Goal: Information Seeking & Learning: Learn about a topic

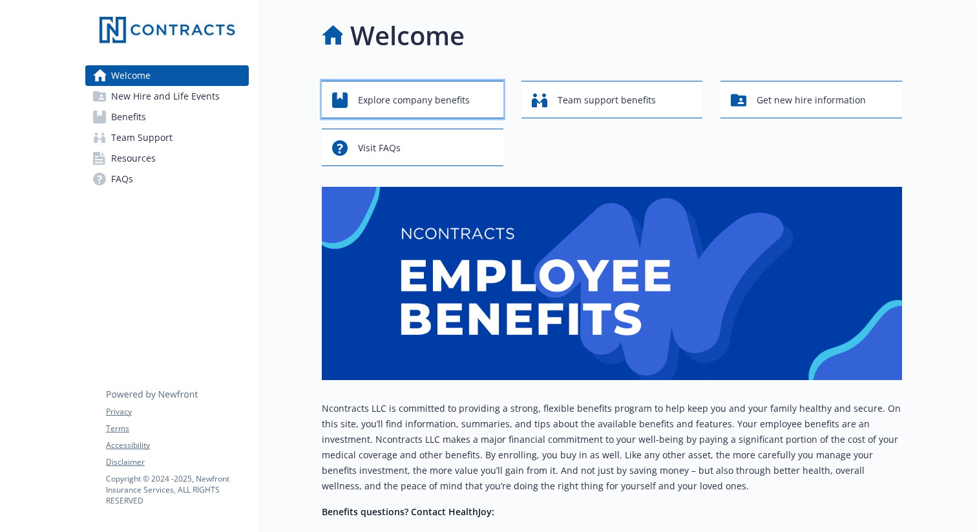
click at [436, 103] on span "Explore company benefits" at bounding box center [414, 100] width 112 height 25
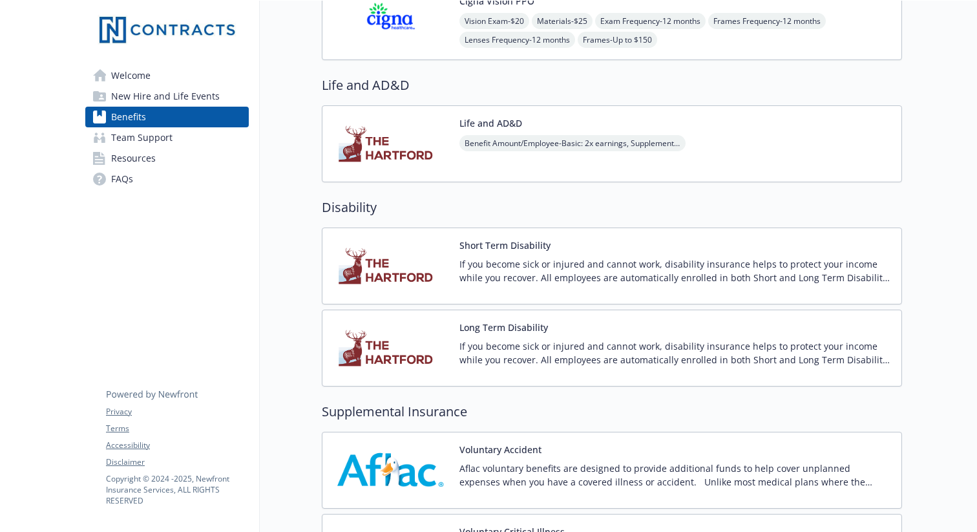
scroll to position [753, 0]
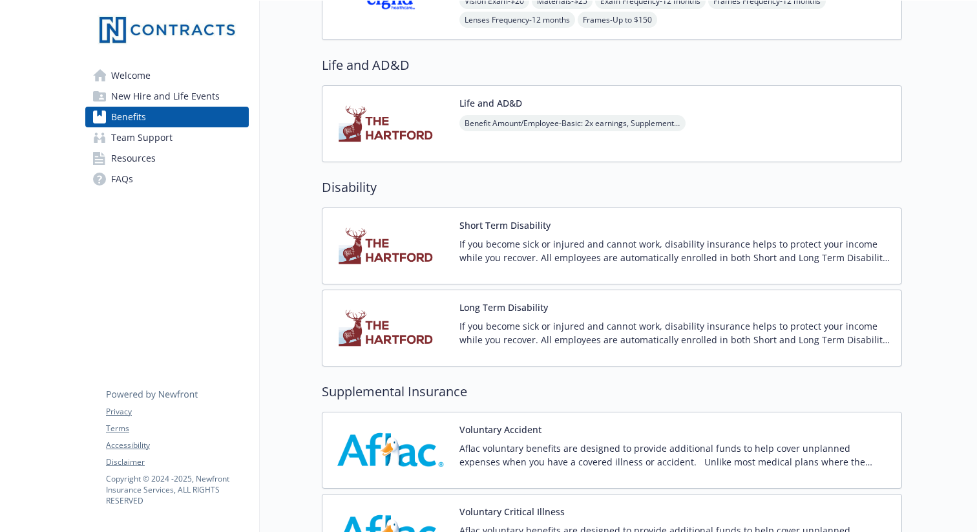
click at [486, 222] on button "Short Term Disability" at bounding box center [505, 225] width 91 height 14
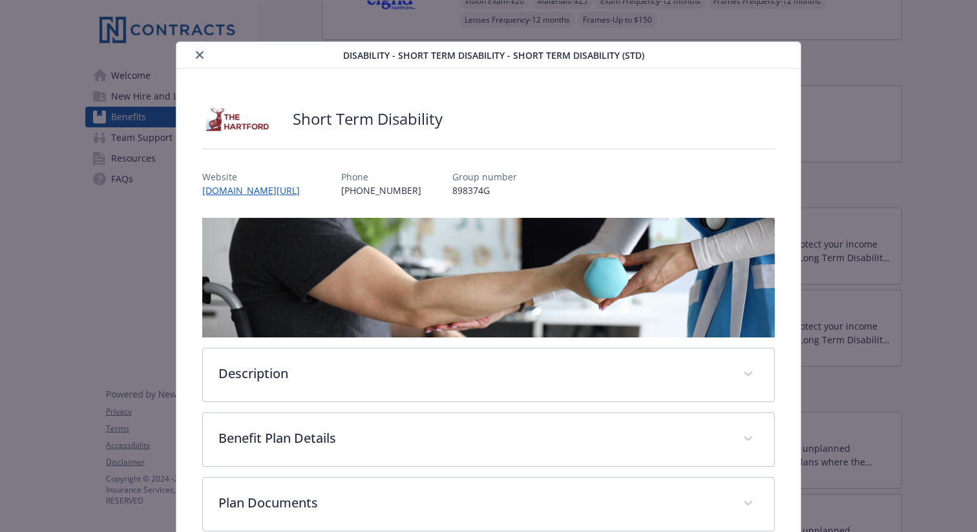
scroll to position [72, 0]
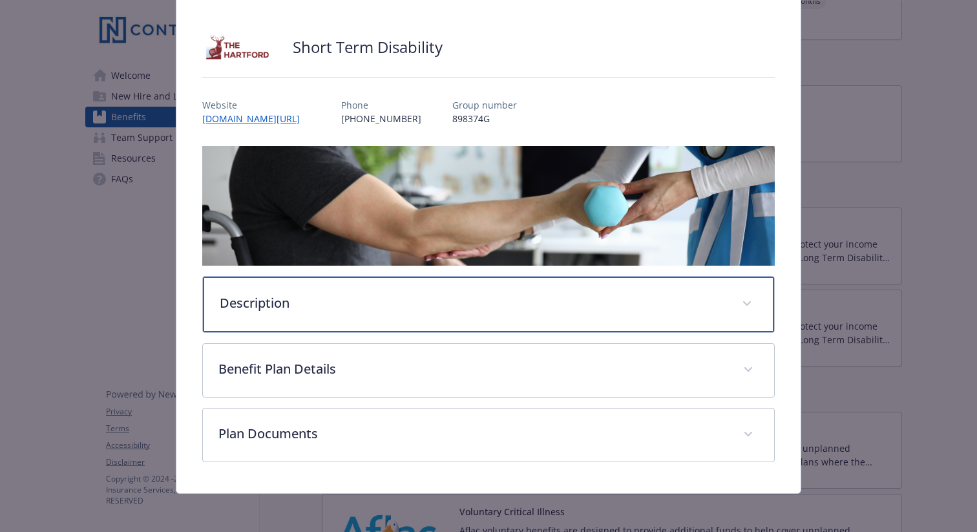
click at [752, 323] on div "Description" at bounding box center [488, 305] width 571 height 56
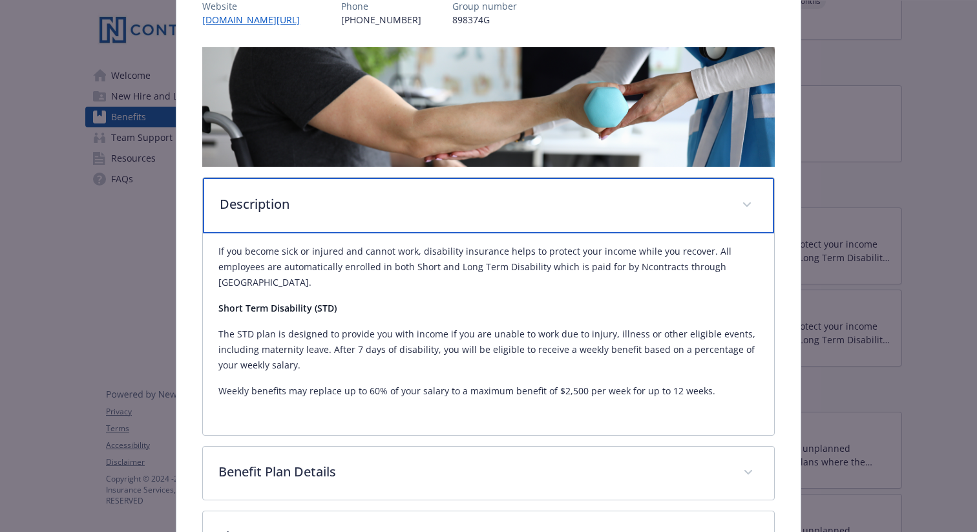
scroll to position [182, 0]
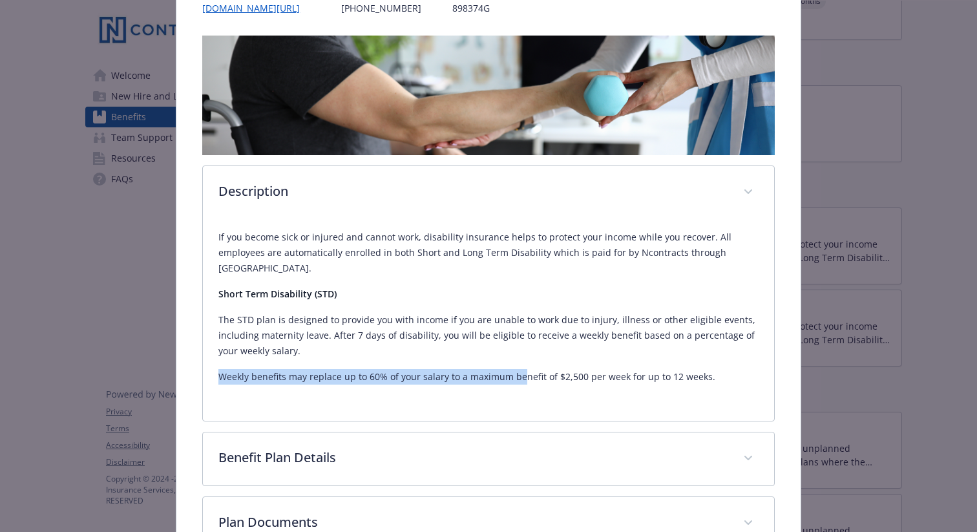
drag, startPoint x: 213, startPoint y: 361, endPoint x: 518, endPoint y: 354, distance: 305.2
click at [518, 354] on div "If you become sick or injured and cannot work, disability insurance helps to pr…" at bounding box center [488, 320] width 571 height 202
click at [540, 369] on p "Weekly benefits may replace up to 60% of your salary to a maximum benefit of $2…" at bounding box center [488, 377] width 540 height 16
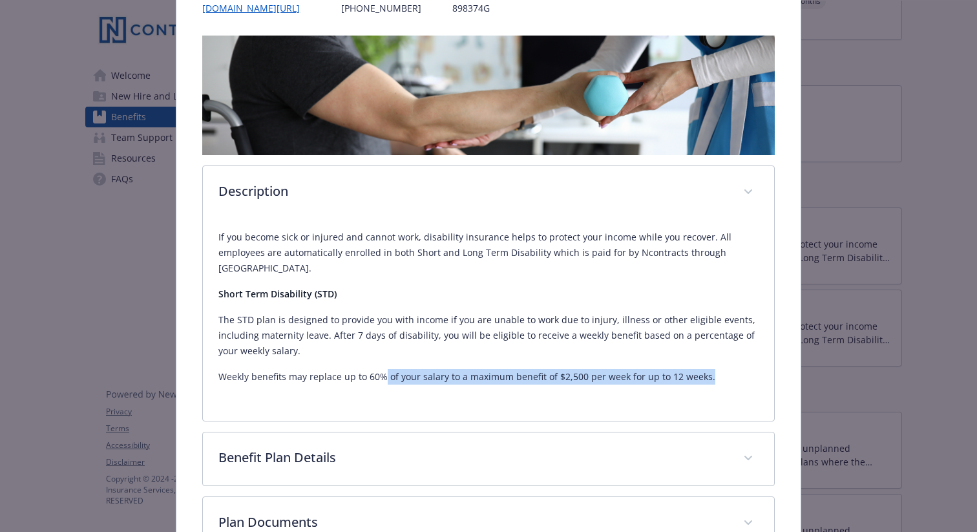
drag, startPoint x: 383, startPoint y: 356, endPoint x: 728, endPoint y: 368, distance: 345.4
click at [726, 368] on div "If you become sick or injured and cannot work, disability insurance helps to pr…" at bounding box center [488, 312] width 540 height 186
click at [719, 369] on p "Weekly benefits may replace up to 60% of your salary to a maximum benefit of $2…" at bounding box center [488, 377] width 540 height 16
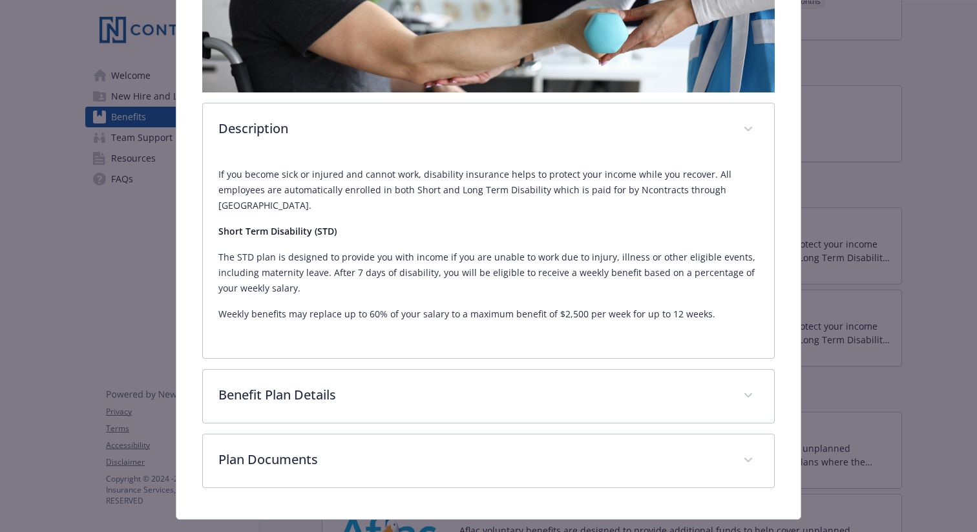
scroll to position [255, 0]
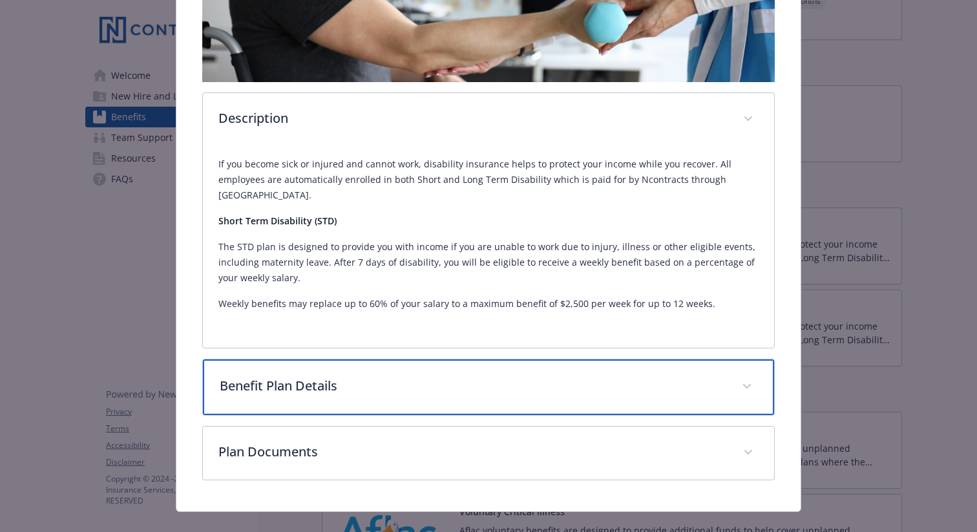
click at [753, 376] on span "details for plan Disability - Short Term Disability - Short Term Disability (ST…" at bounding box center [747, 386] width 21 height 21
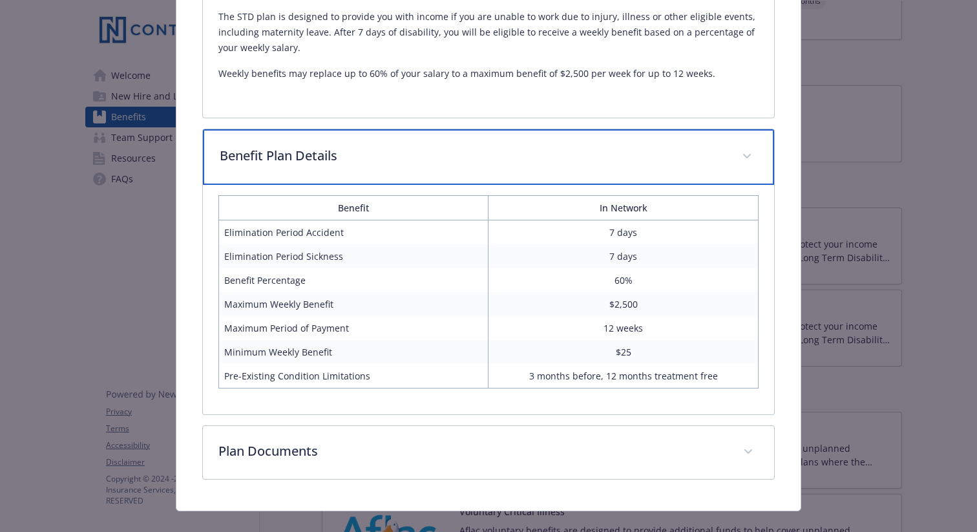
scroll to position [490, 0]
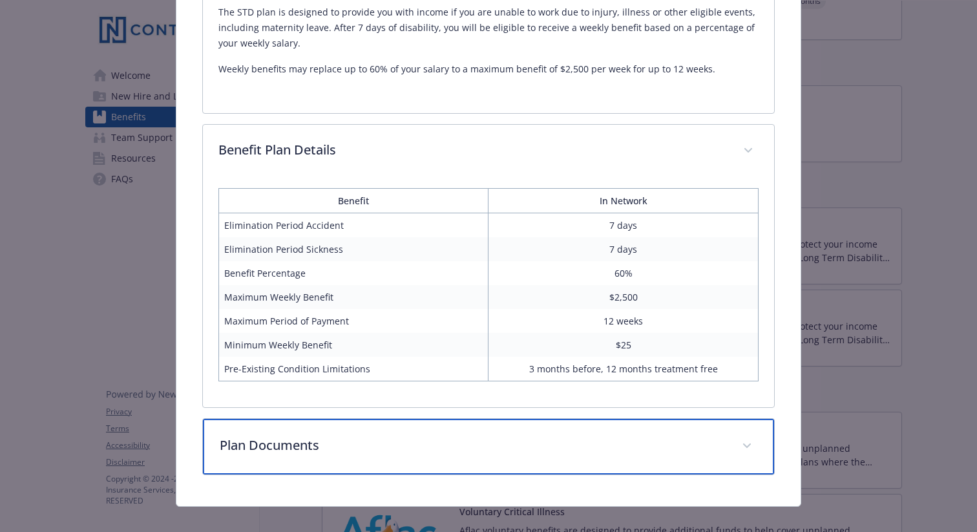
click at [746, 443] on icon "details for plan Disability - Short Term Disability - Short Term Disability (ST…" at bounding box center [747, 445] width 8 height 5
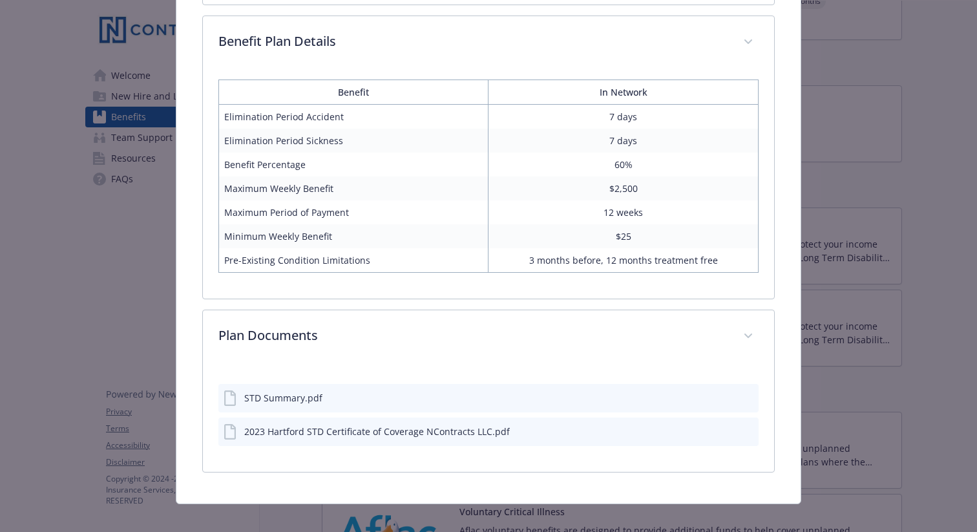
scroll to position [596, 0]
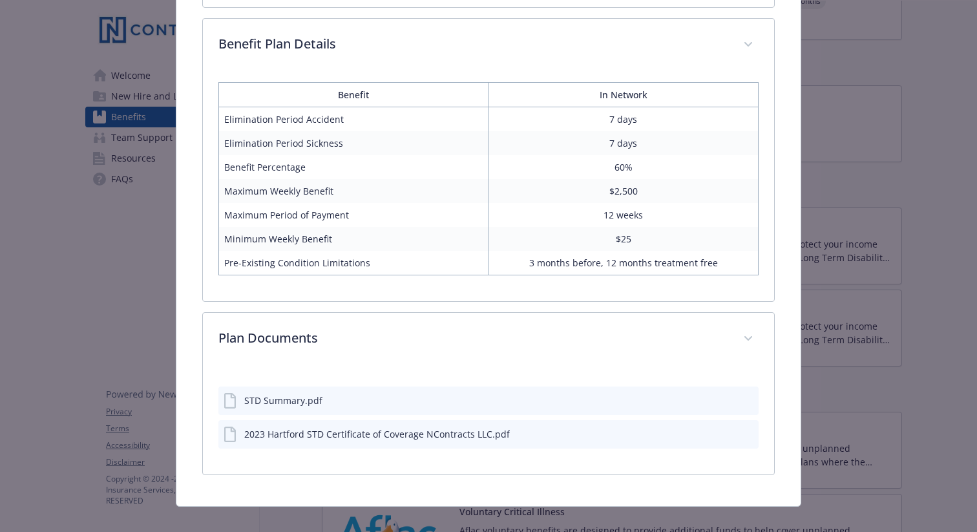
click at [749, 429] on icon "preview file" at bounding box center [747, 433] width 12 height 9
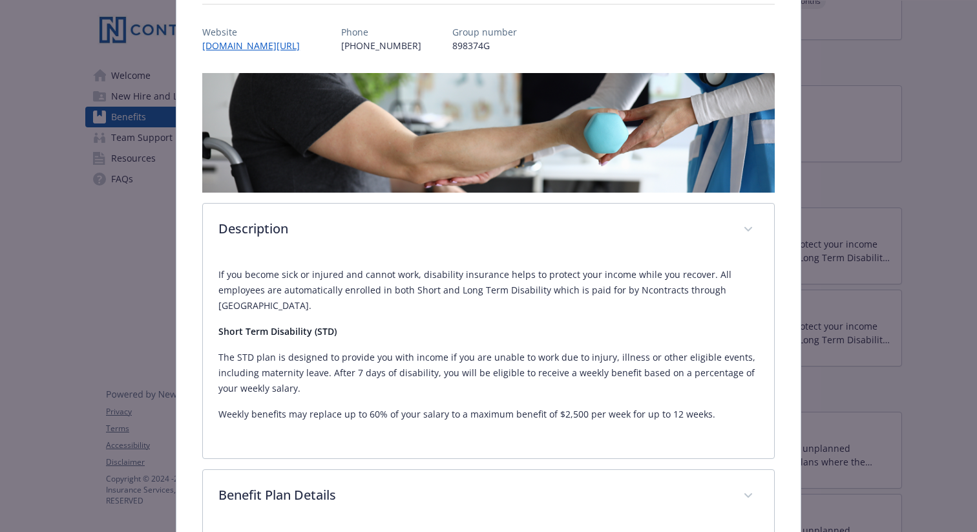
scroll to position [0, 0]
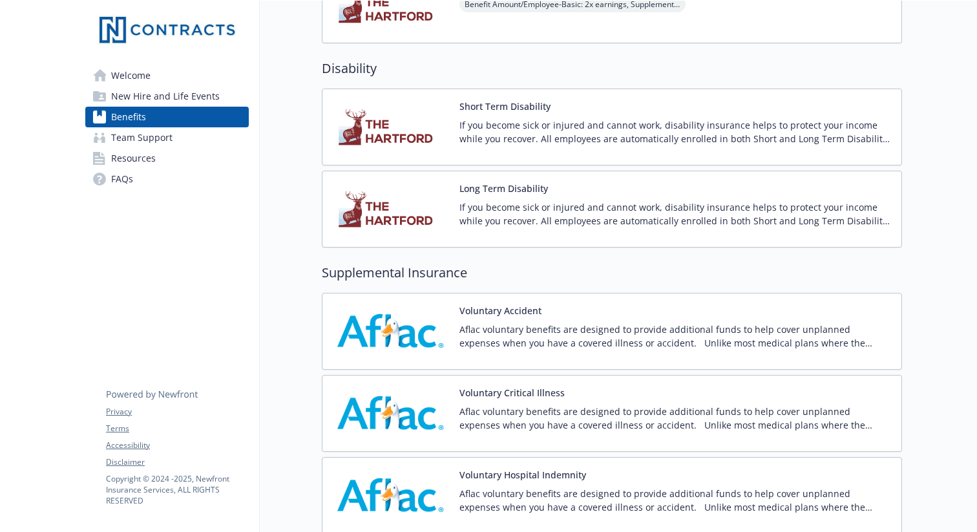
scroll to position [862, 0]
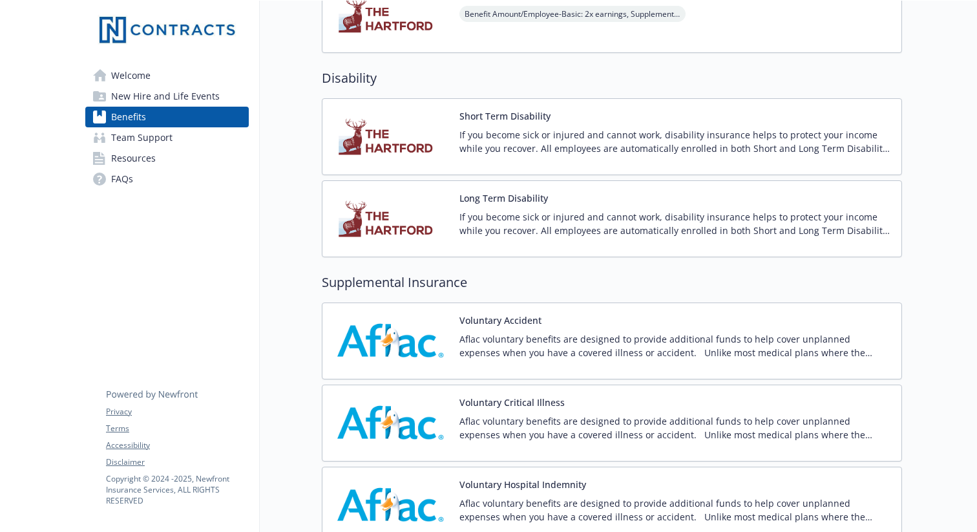
click at [584, 136] on p "If you become sick or injured and cannot work, disability insurance helps to pr…" at bounding box center [676, 141] width 432 height 27
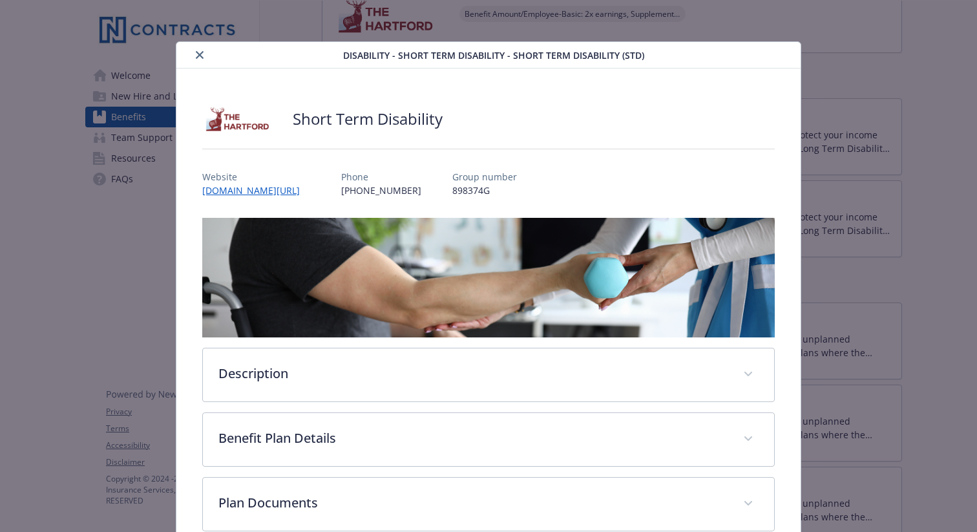
scroll to position [72, 0]
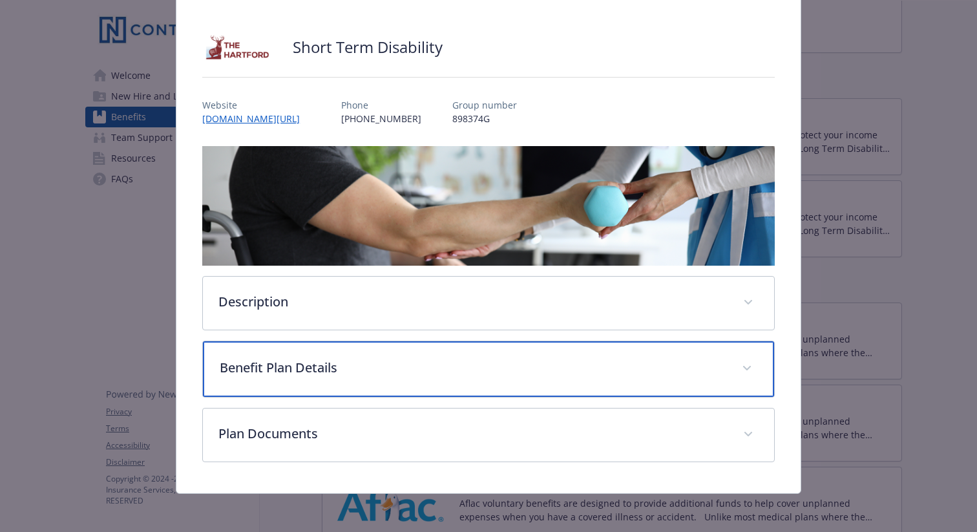
click at [437, 358] on p "Benefit Plan Details" at bounding box center [473, 367] width 507 height 19
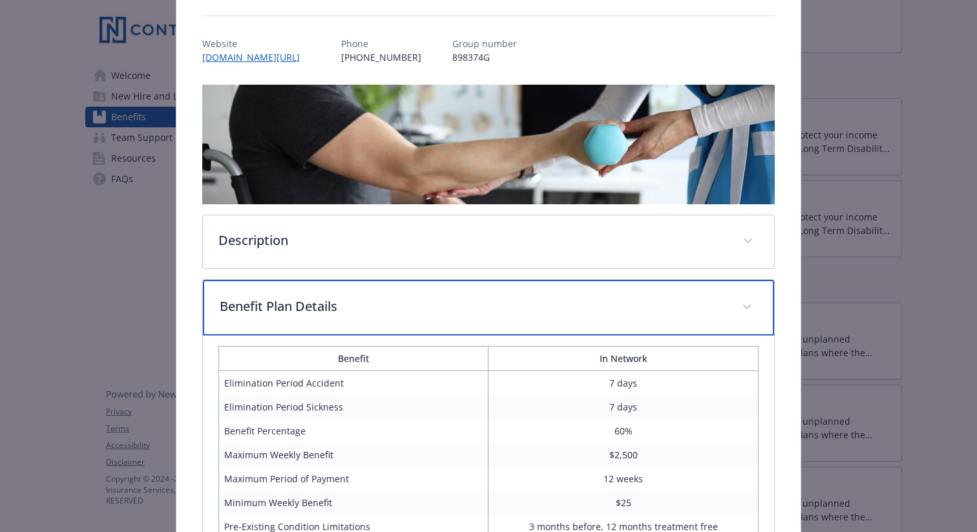
scroll to position [166, 0]
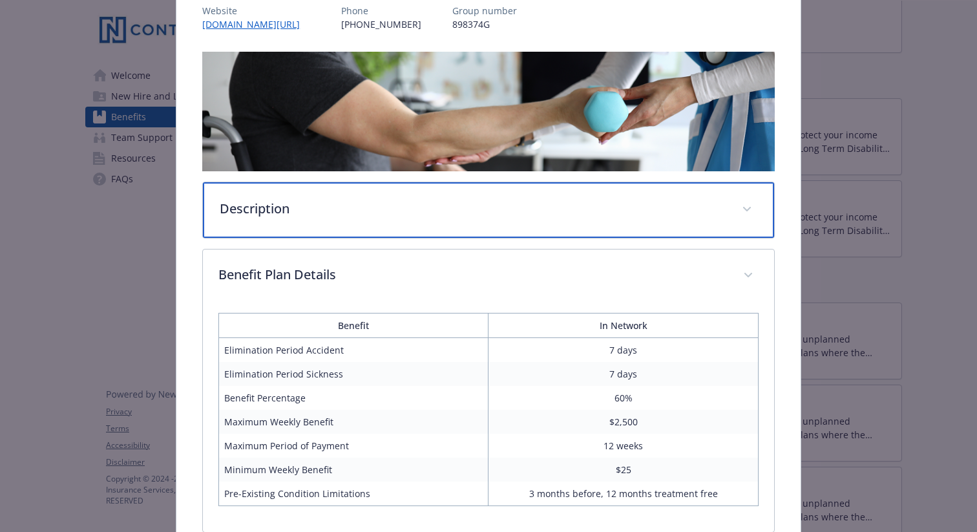
click at [421, 189] on div "Description" at bounding box center [488, 210] width 571 height 56
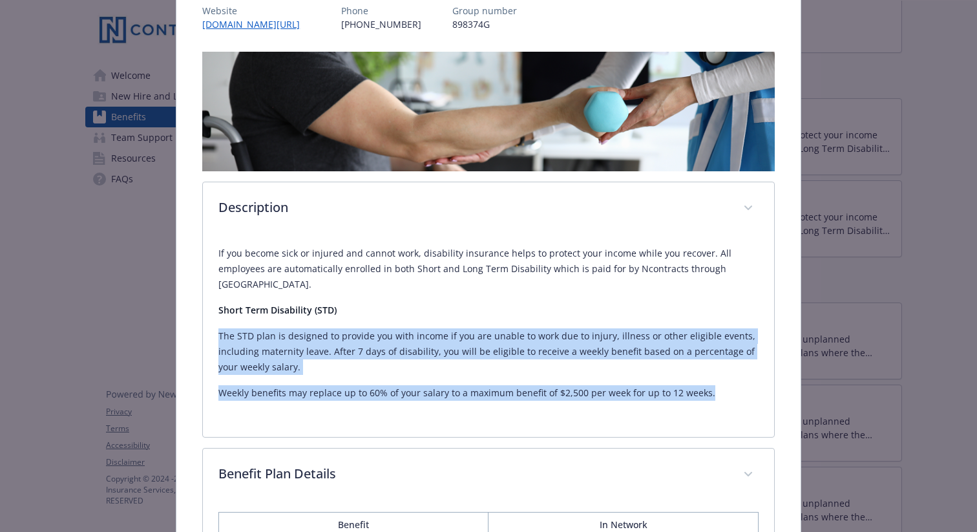
drag, startPoint x: 216, startPoint y: 317, endPoint x: 687, endPoint y: 390, distance: 476.8
click at [687, 390] on div "If you become sick or injured and cannot work, disability insurance helps to pr…" at bounding box center [488, 336] width 571 height 202
copy div "The STD plan is designed to provide you with income if you are unable to work d…"
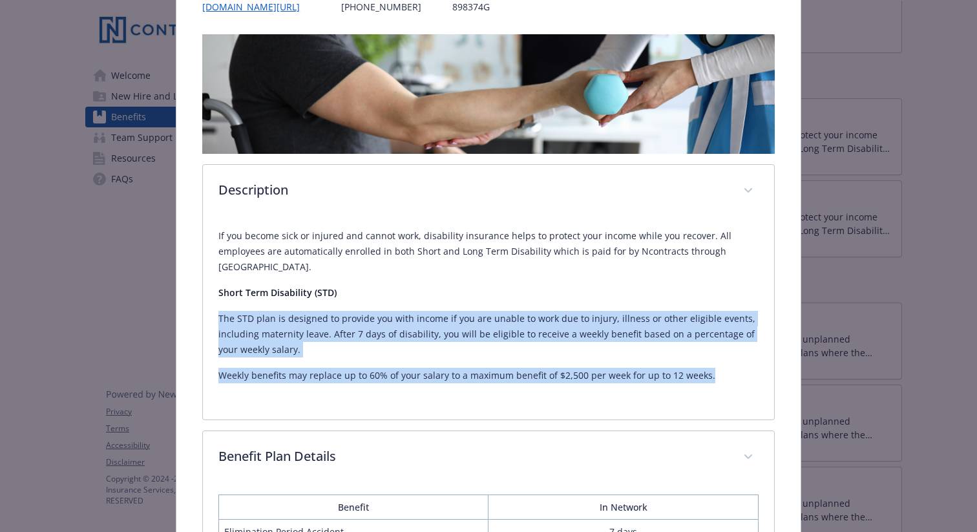
scroll to position [0, 0]
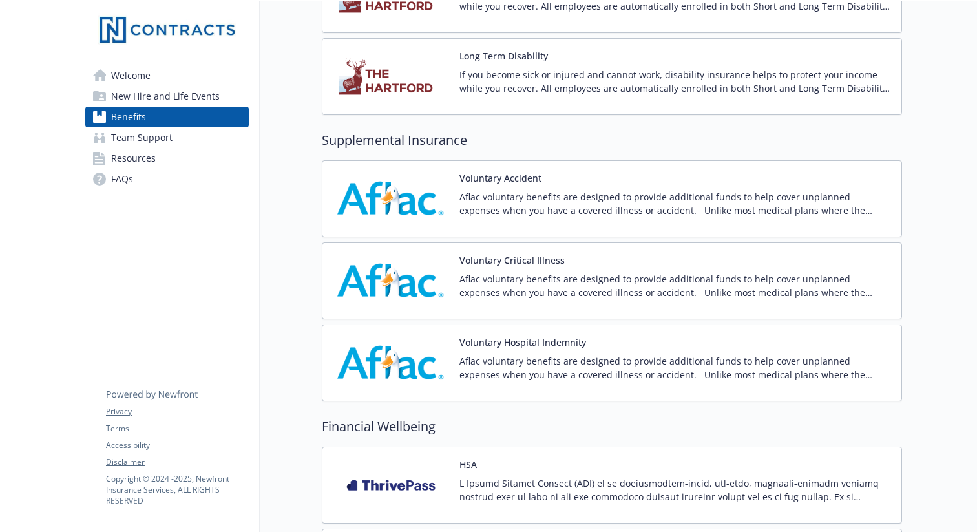
scroll to position [1019, 0]
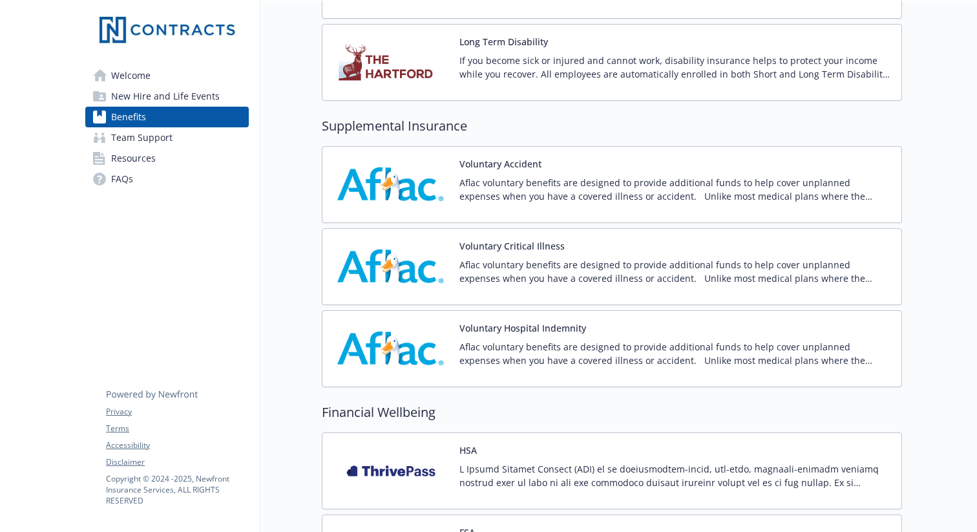
click at [530, 344] on p "Aflac voluntary benefits are designed to provide additional funds to help cover…" at bounding box center [676, 353] width 432 height 27
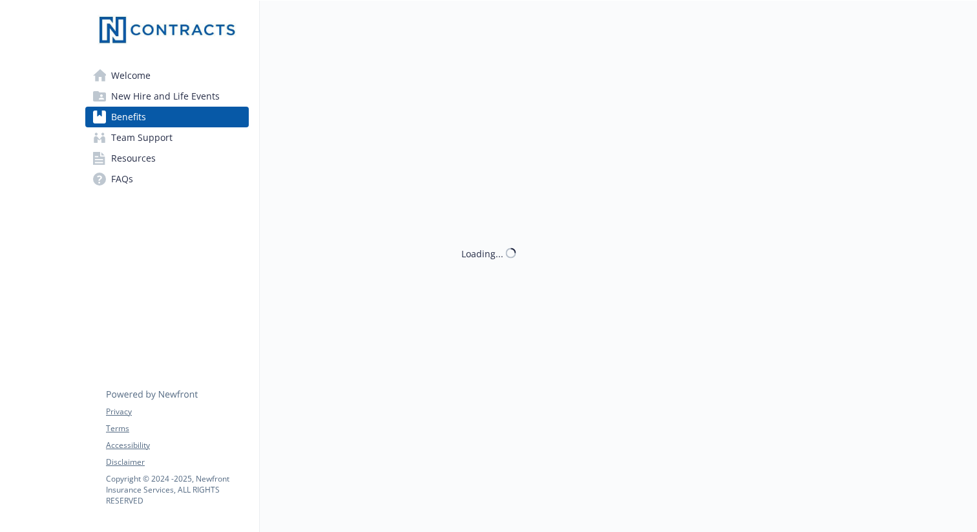
scroll to position [1019, 0]
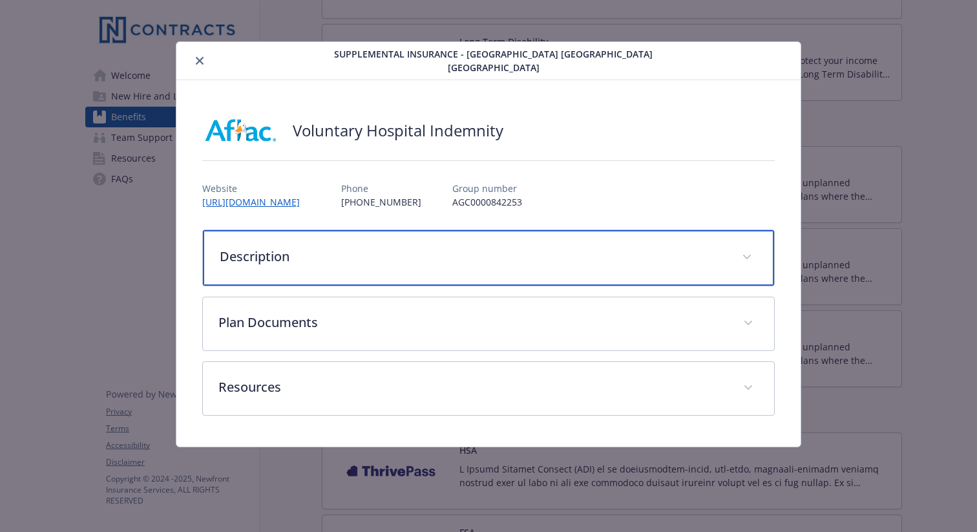
click at [458, 266] on p "Description" at bounding box center [473, 256] width 507 height 19
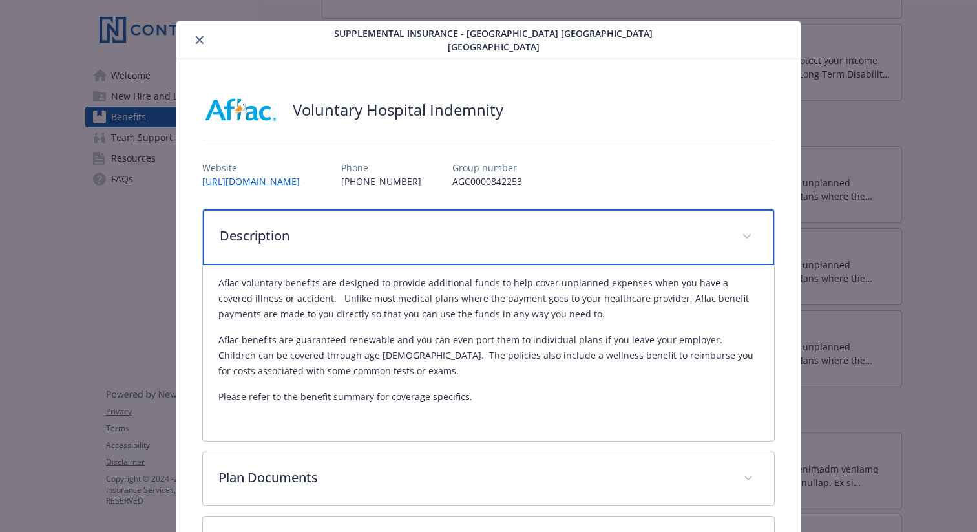
scroll to position [22, 0]
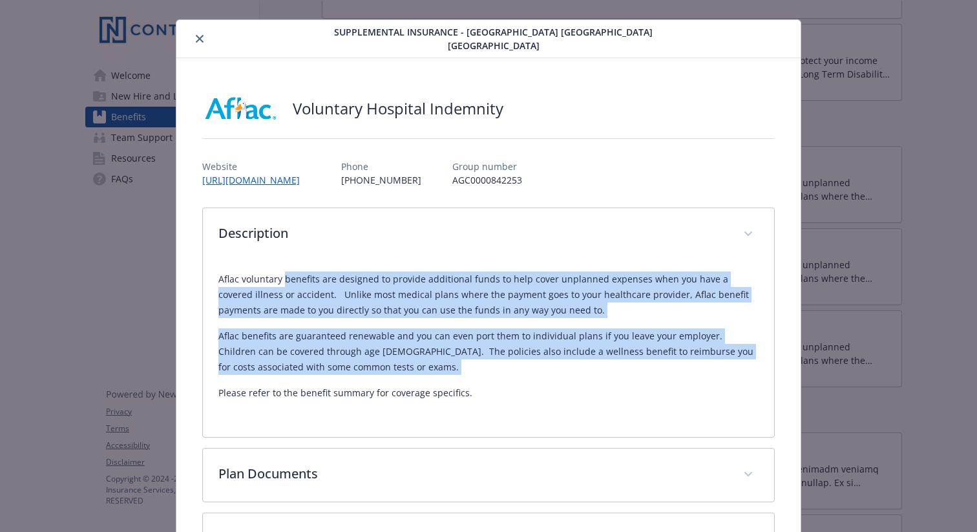
drag, startPoint x: 282, startPoint y: 341, endPoint x: 304, endPoint y: 438, distance: 98.6
click at [304, 401] on div "Aflac voluntary benefits are designed to provide additional funds to help cover…" at bounding box center [488, 335] width 540 height 129
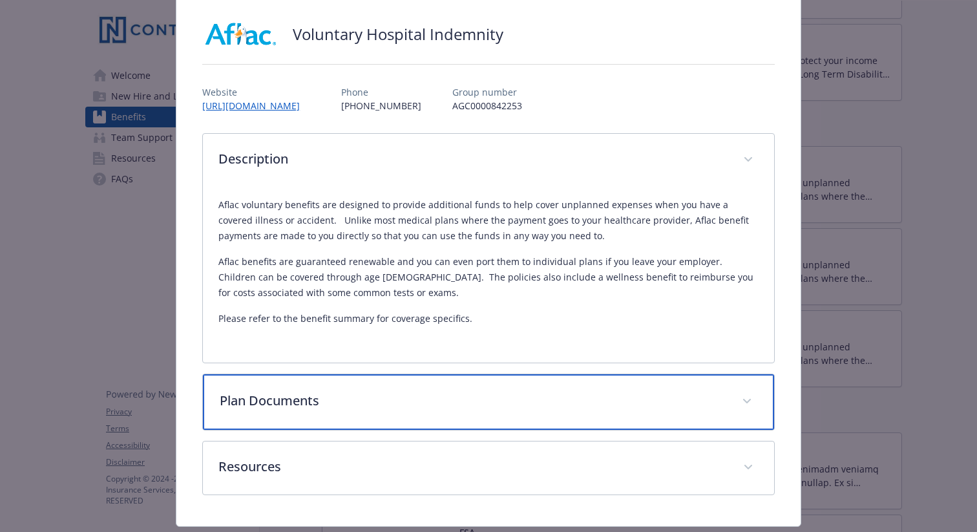
click at [323, 430] on div "Plan Documents" at bounding box center [488, 402] width 571 height 56
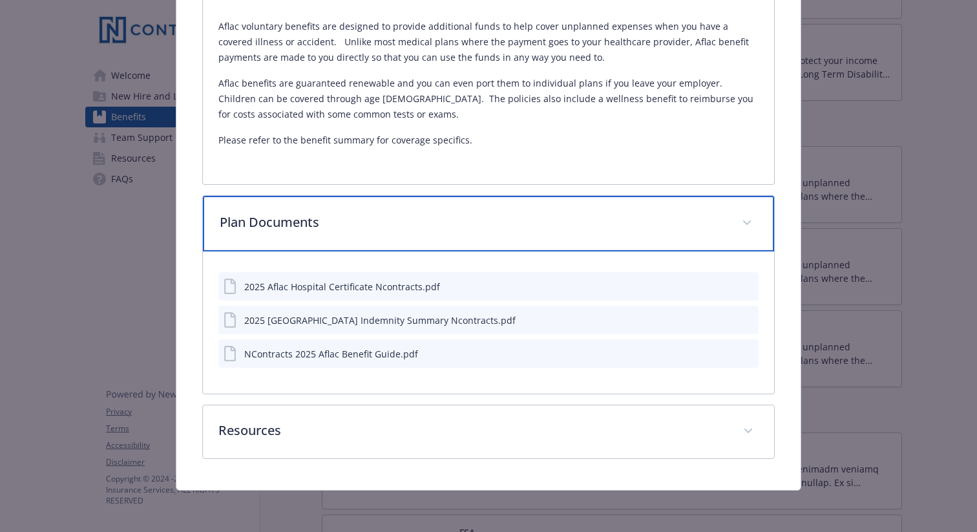
scroll to position [333, 0]
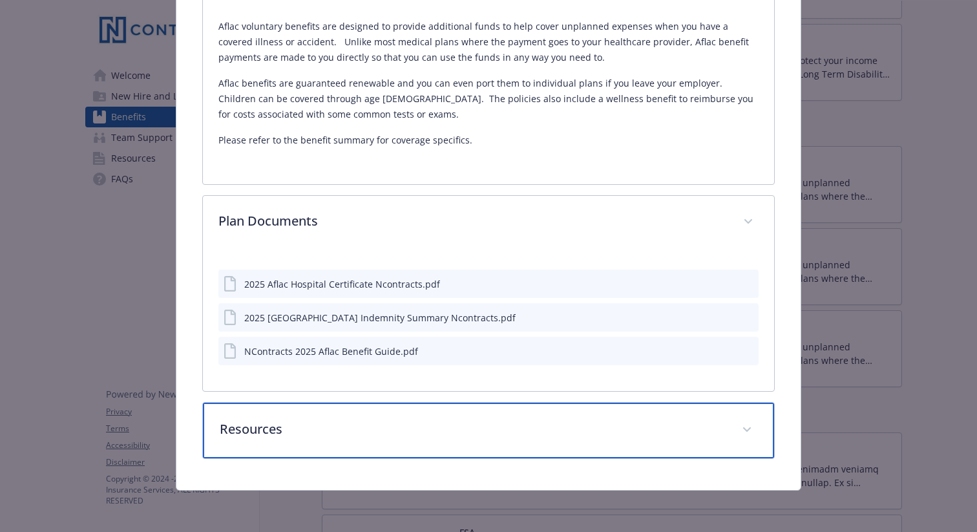
click at [323, 444] on div "Resources" at bounding box center [488, 431] width 571 height 56
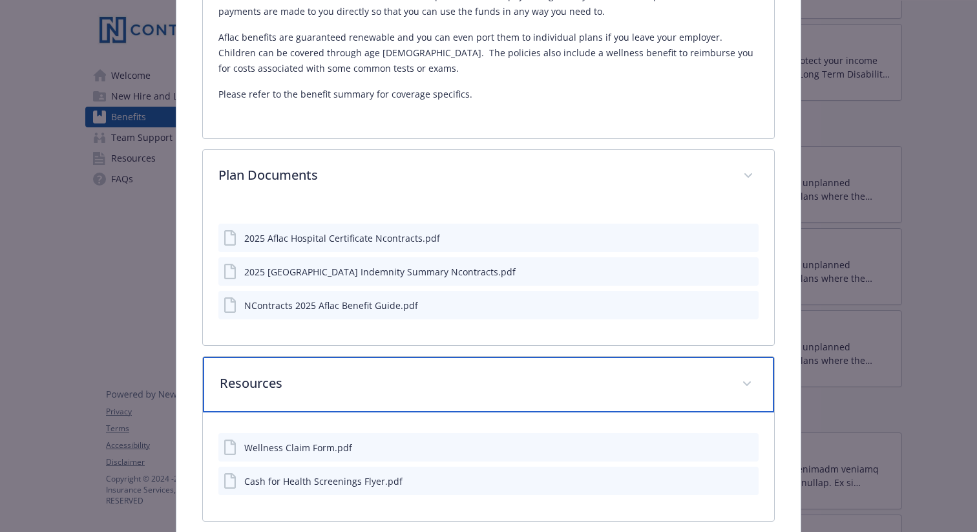
scroll to position [312, 0]
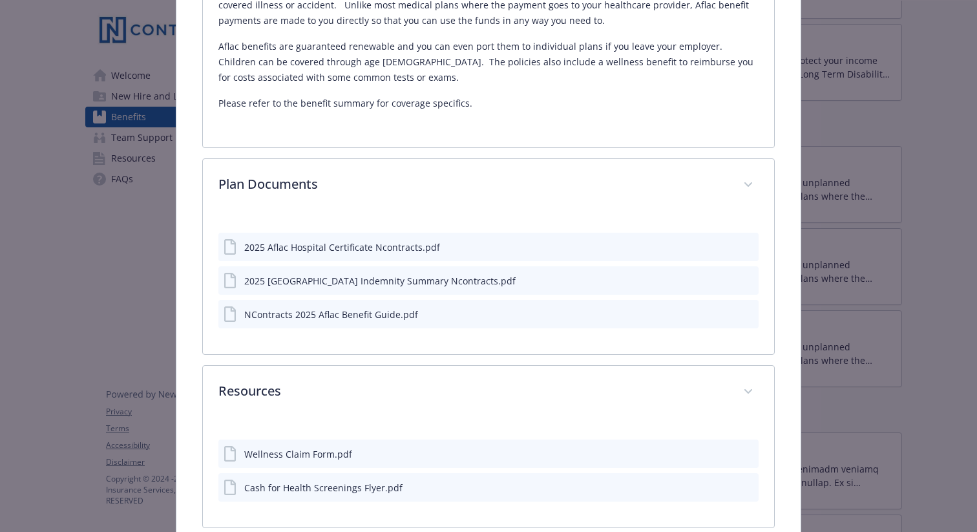
click at [743, 318] on icon "preview file" at bounding box center [747, 313] width 12 height 9
click at [749, 284] on icon "preview file" at bounding box center [747, 279] width 12 height 9
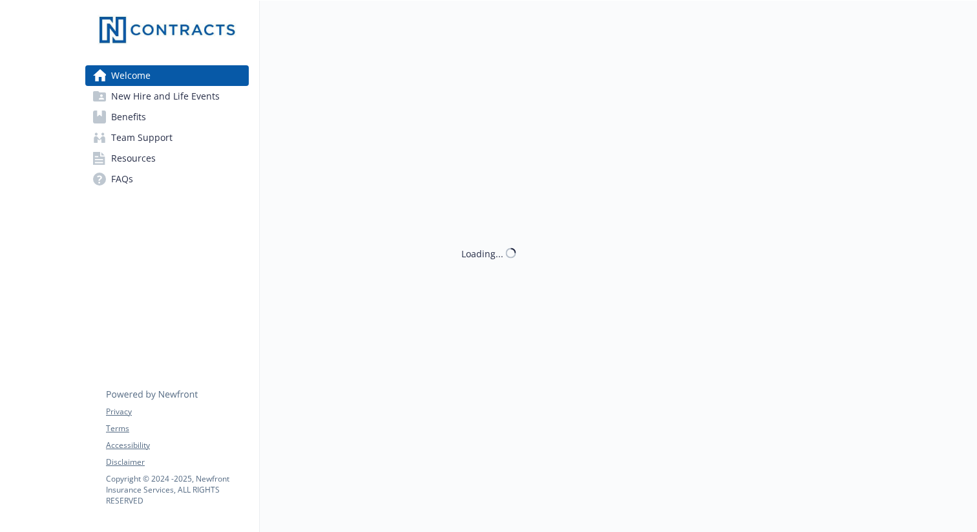
scroll to position [1, 0]
